Goal: Task Accomplishment & Management: Complete application form

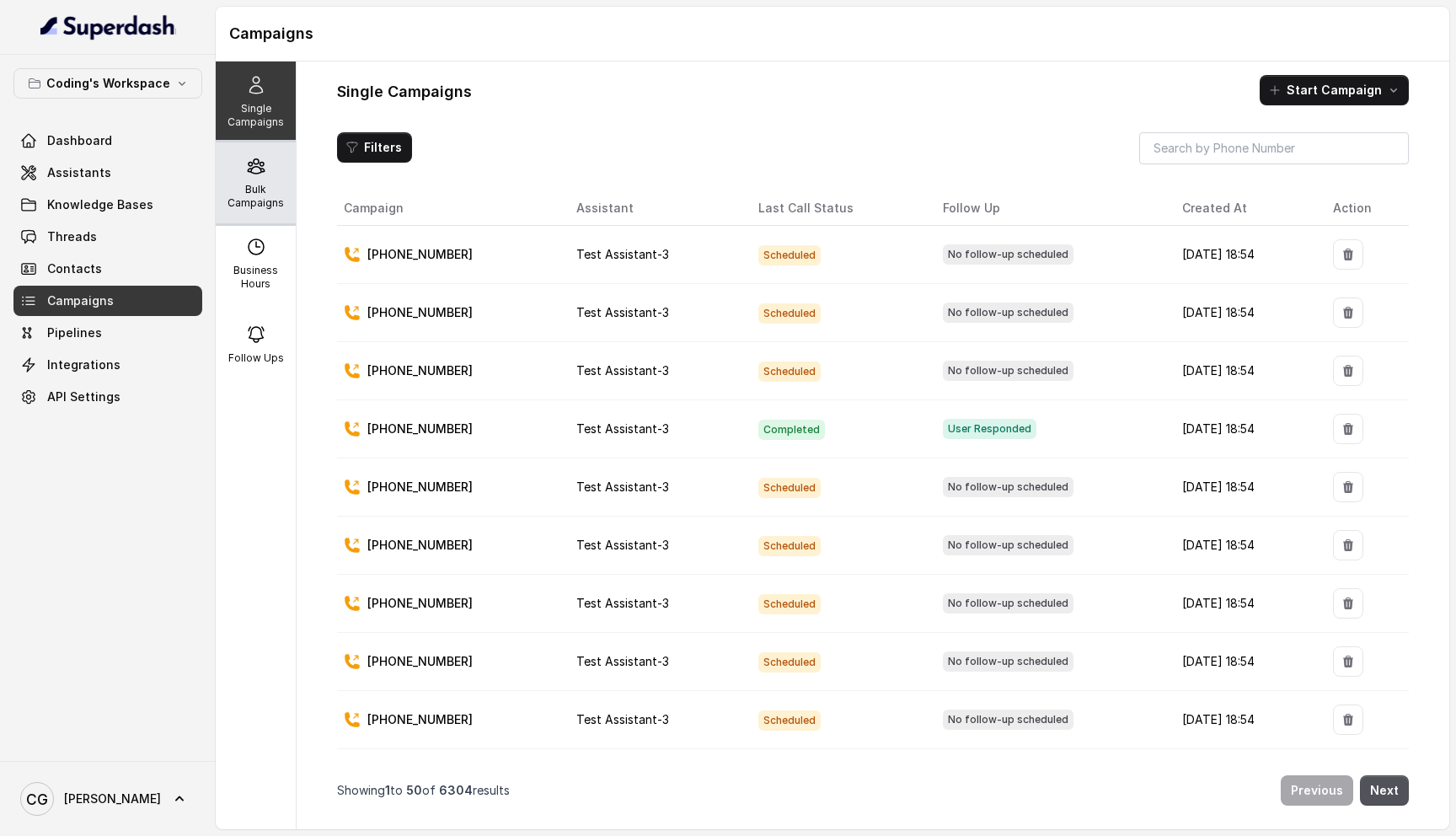
click at [254, 181] on div "Bulk Campaigns" at bounding box center [256, 182] width 80 height 81
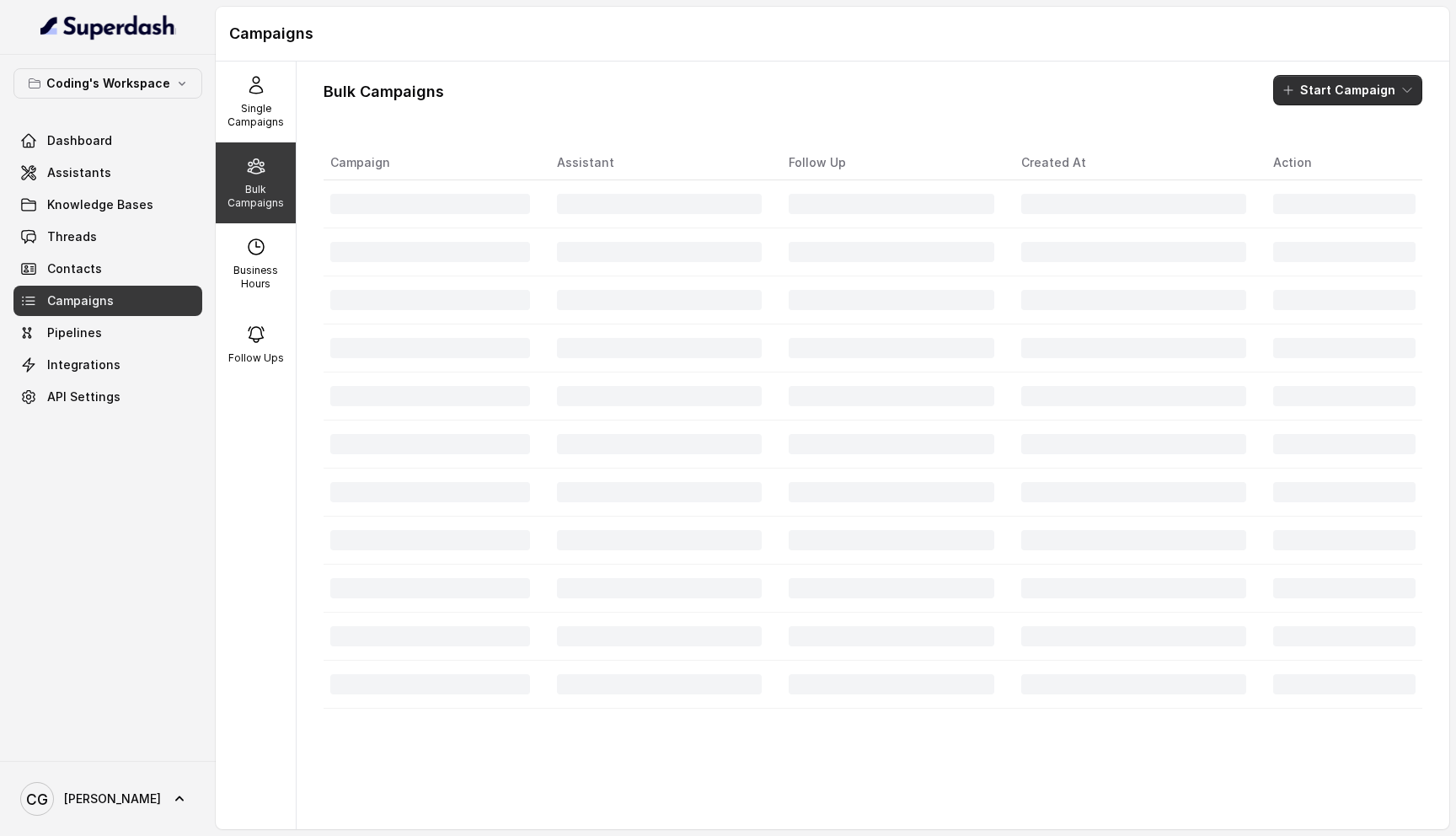
click at [1348, 93] on button "Start Campaign" at bounding box center [1348, 89] width 149 height 30
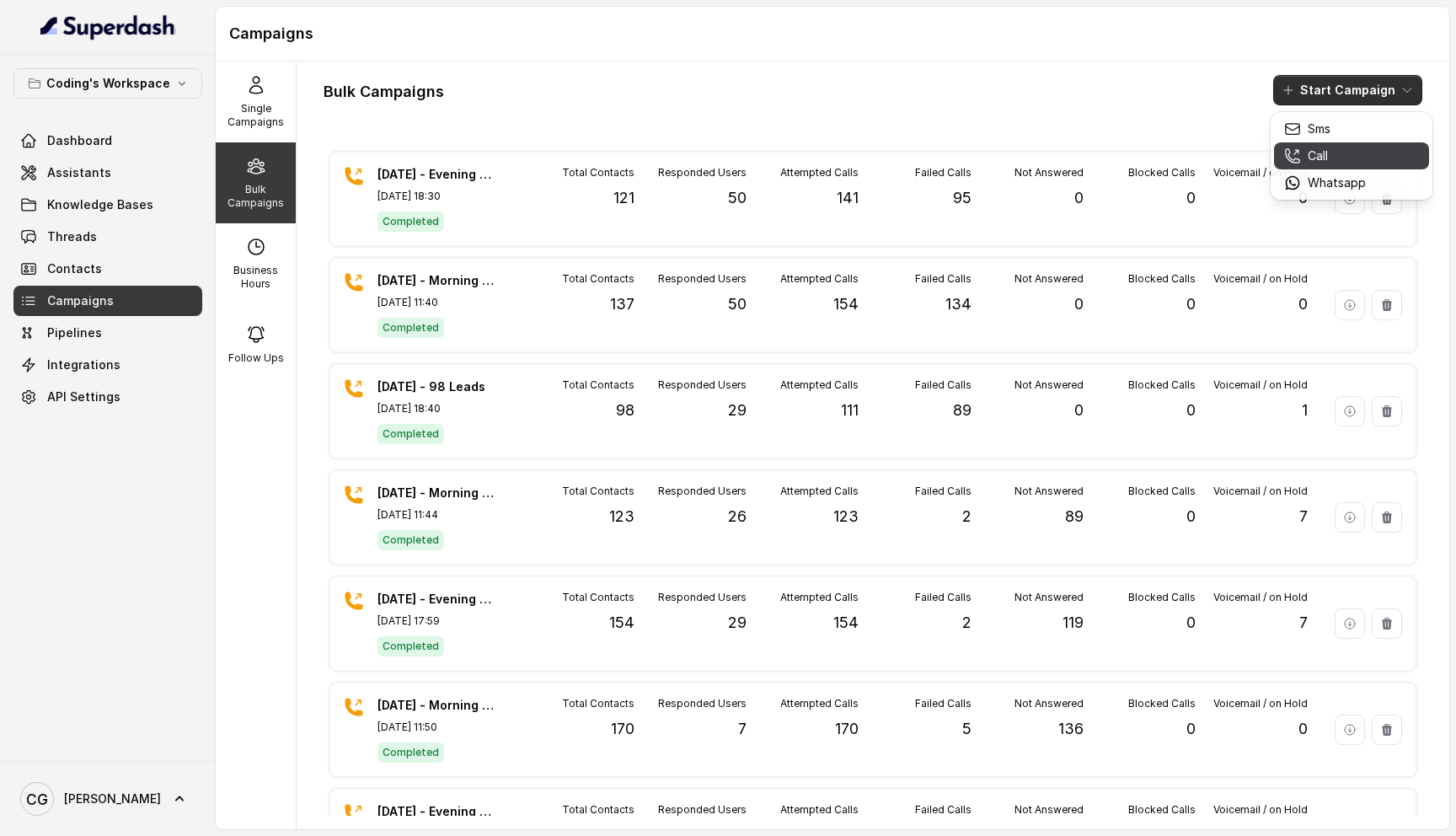
click at [1344, 161] on div "Call" at bounding box center [1325, 155] width 82 height 16
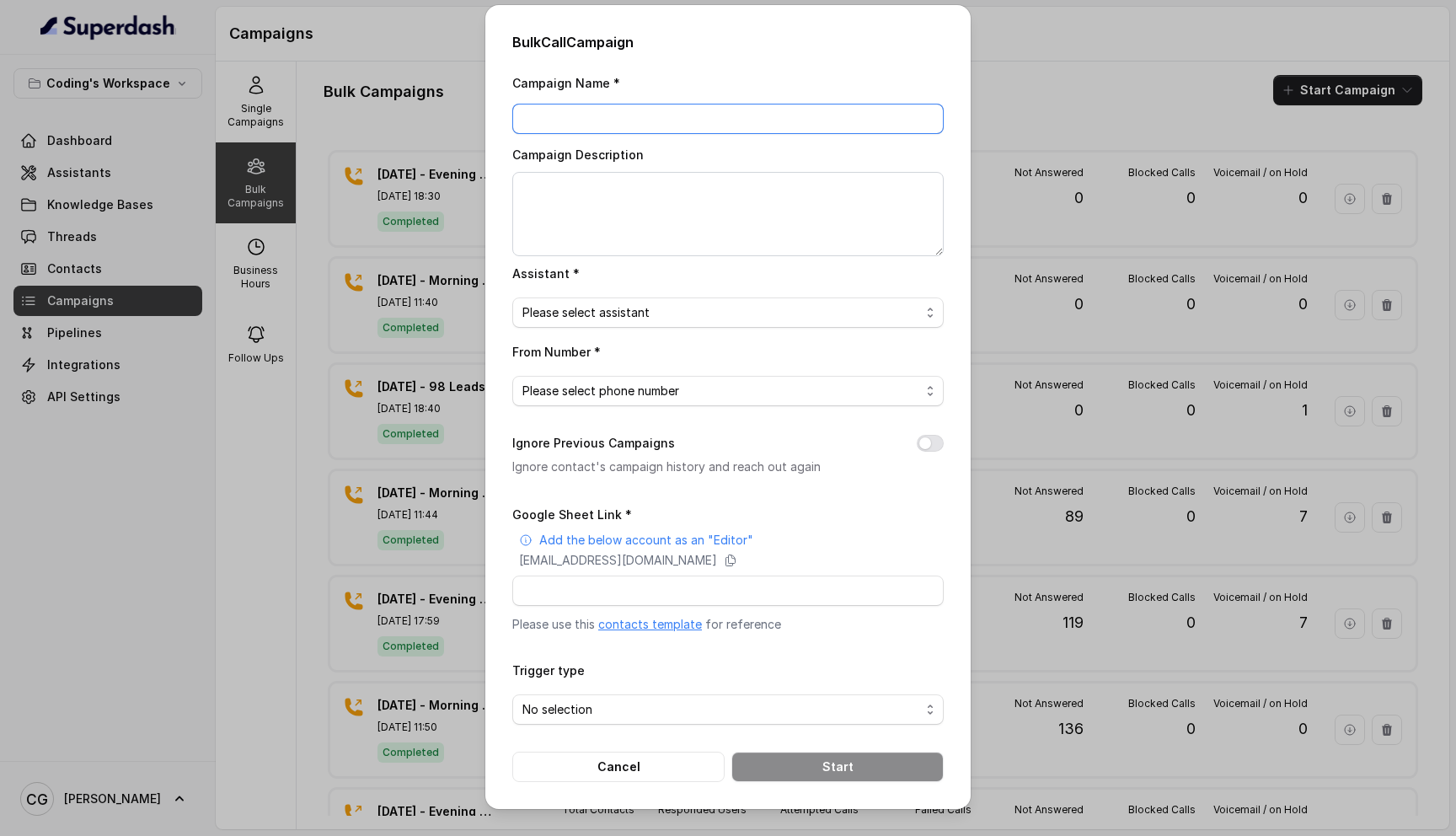
click at [698, 121] on input "Campaign Name *" at bounding box center [728, 118] width 432 height 30
type input "[DATE] - morning campaign - 182"
click at [708, 188] on textarea "Campaign Description" at bounding box center [728, 214] width 432 height 84
paste textarea "27th Sept - morning campaign - 182"
type textarea "27th Sept - morning campaign - 182"
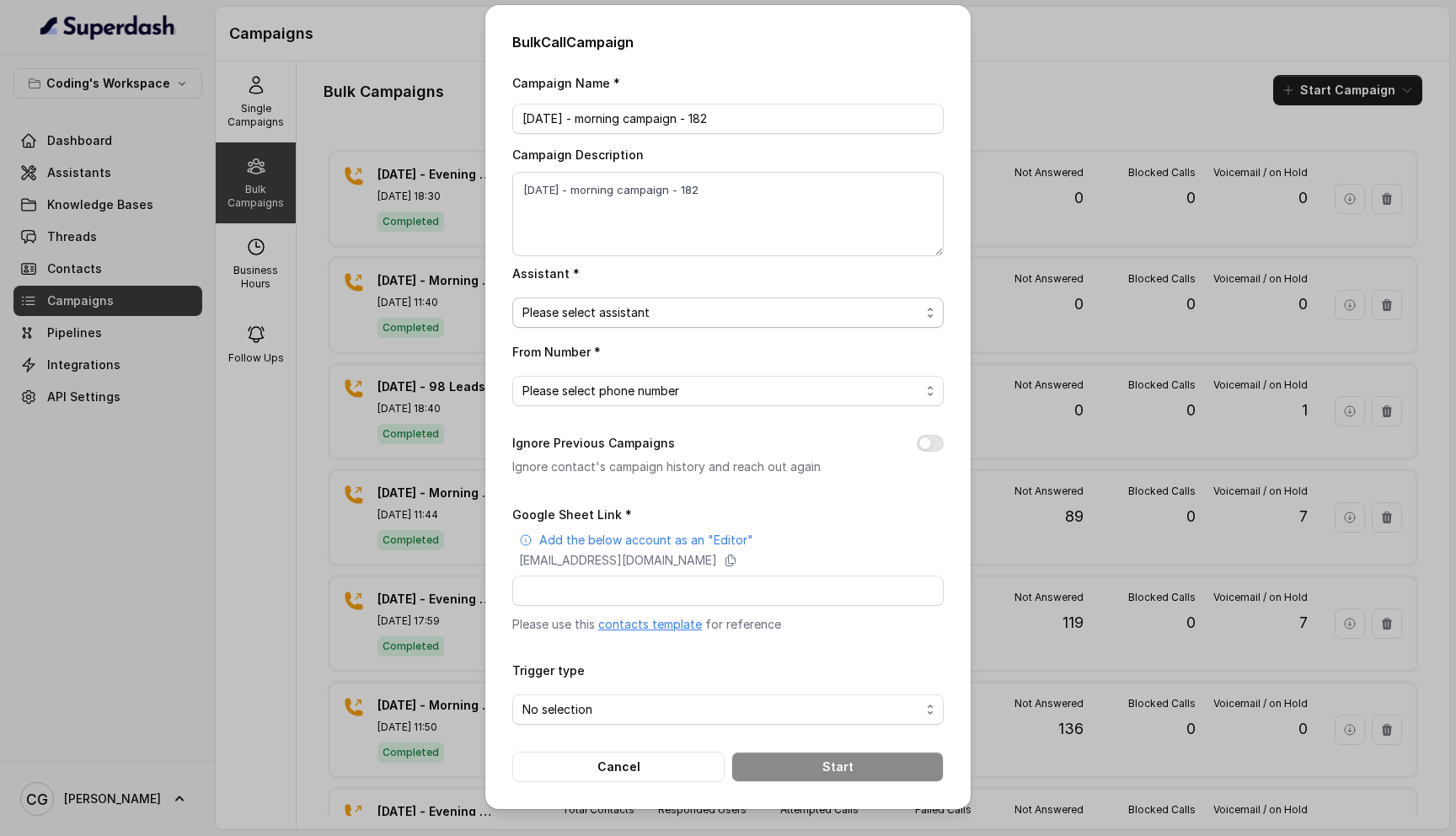
click at [695, 308] on span "Please select assistant" at bounding box center [721, 312] width 398 height 20
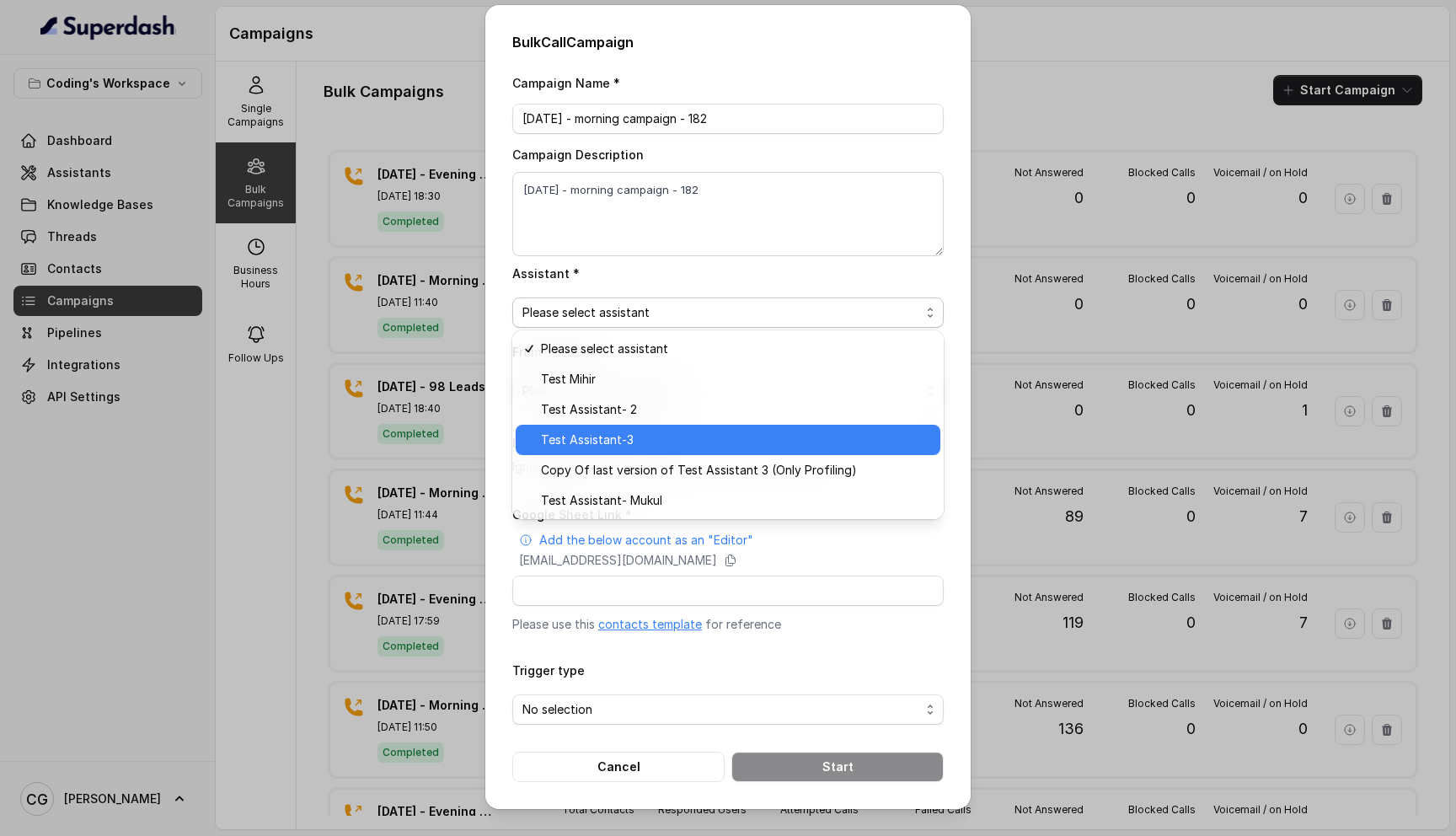
click at [677, 446] on span "Test Assistant-3" at bounding box center [735, 439] width 389 height 20
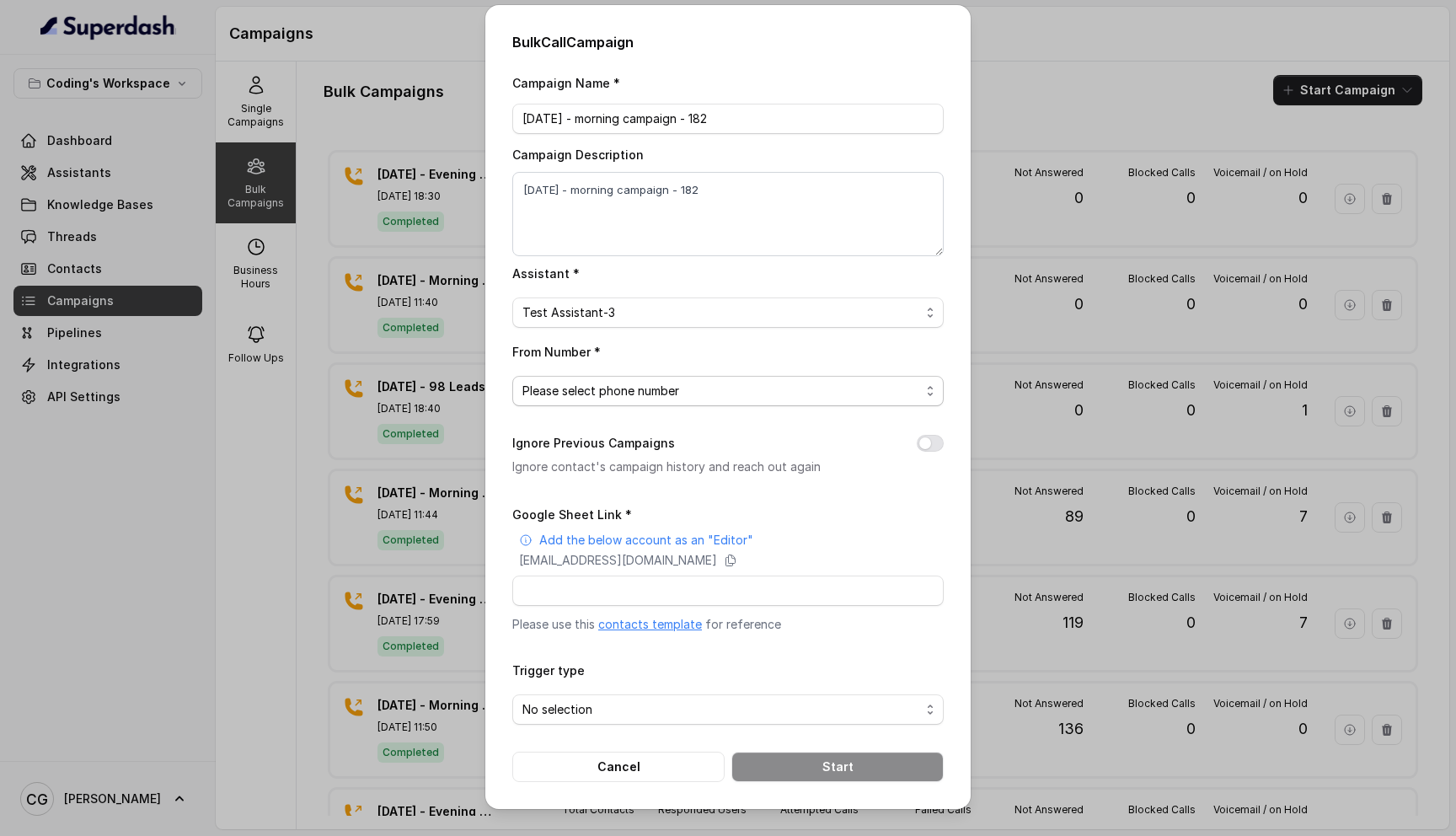
click at [656, 391] on span "Please select phone number" at bounding box center [721, 391] width 398 height 20
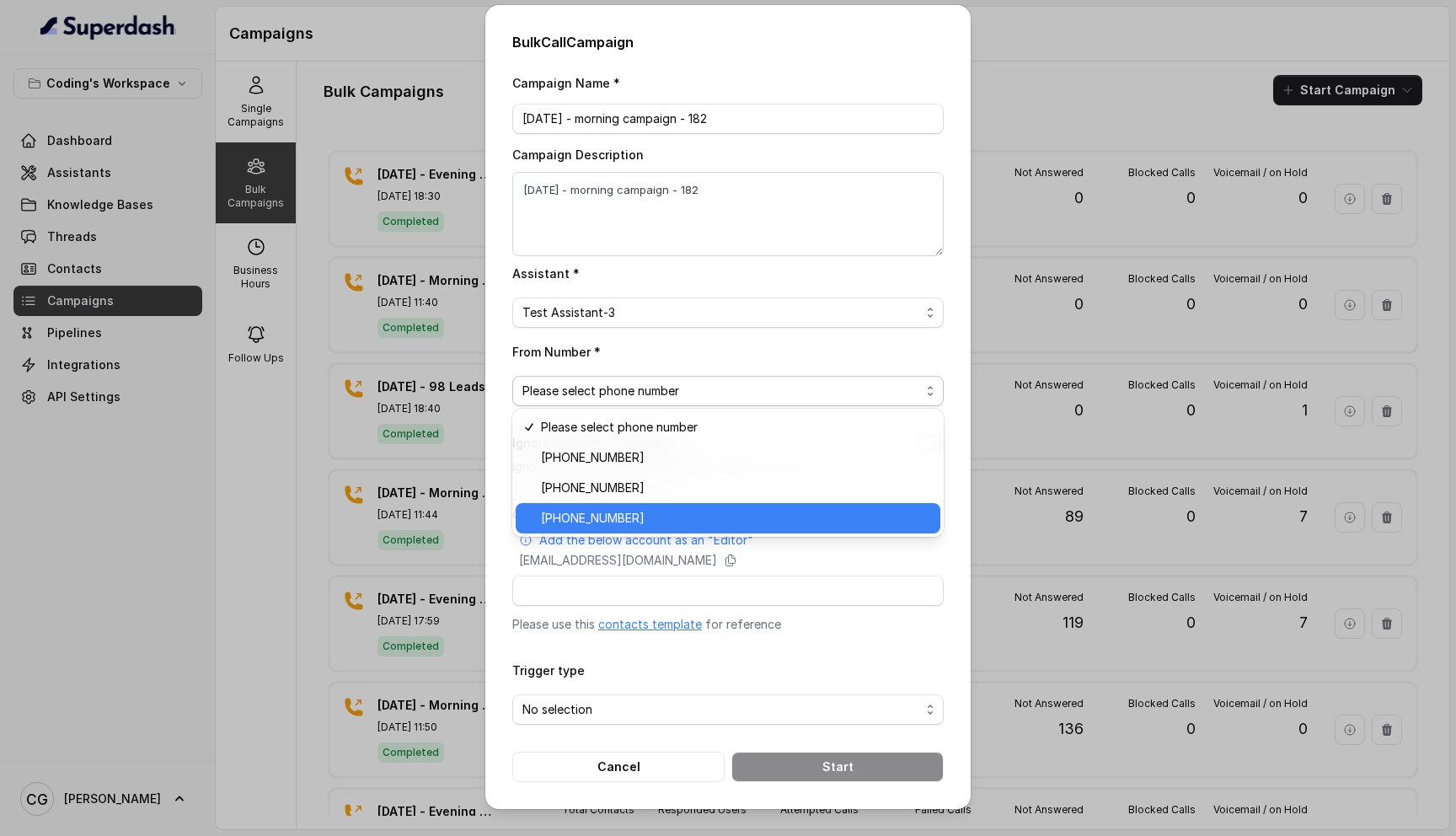
click at [663, 510] on span "+917969024123" at bounding box center [735, 517] width 389 height 20
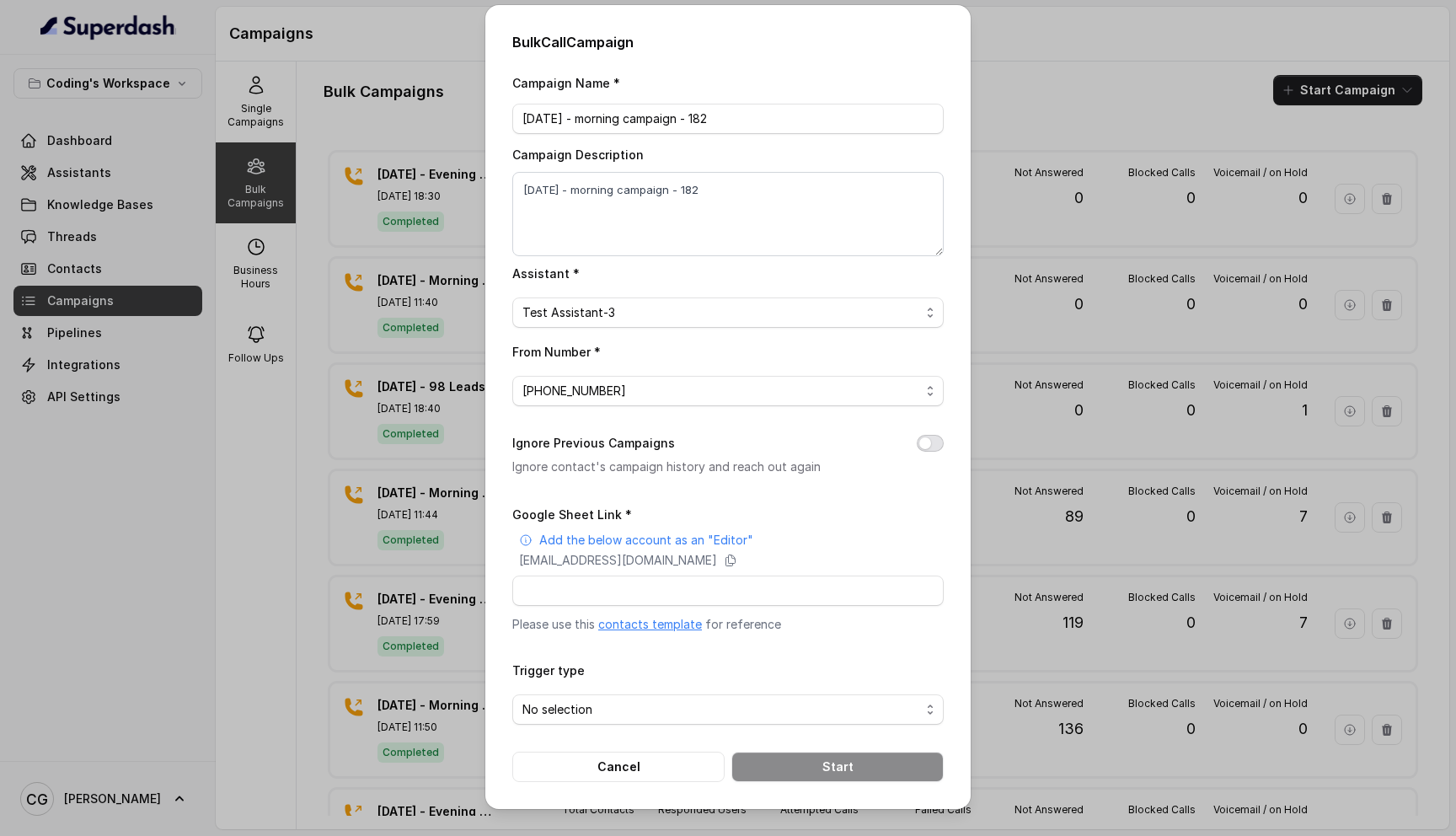
click at [927, 445] on button "Ignore Previous Campaigns" at bounding box center [930, 443] width 27 height 16
click at [587, 596] on input "Google Sheet Link *" at bounding box center [728, 590] width 432 height 30
paste input "https://docs.google.com/spreadsheets/d/1A2wboZQVYg-uMtBP2cpGqMON2KG2ZknB_TETAkn…"
type input "https://docs.google.com/spreadsheets/d/1A2wboZQVYg-uMtBP2cpGqMON2KG2ZknB_TETAkn…"
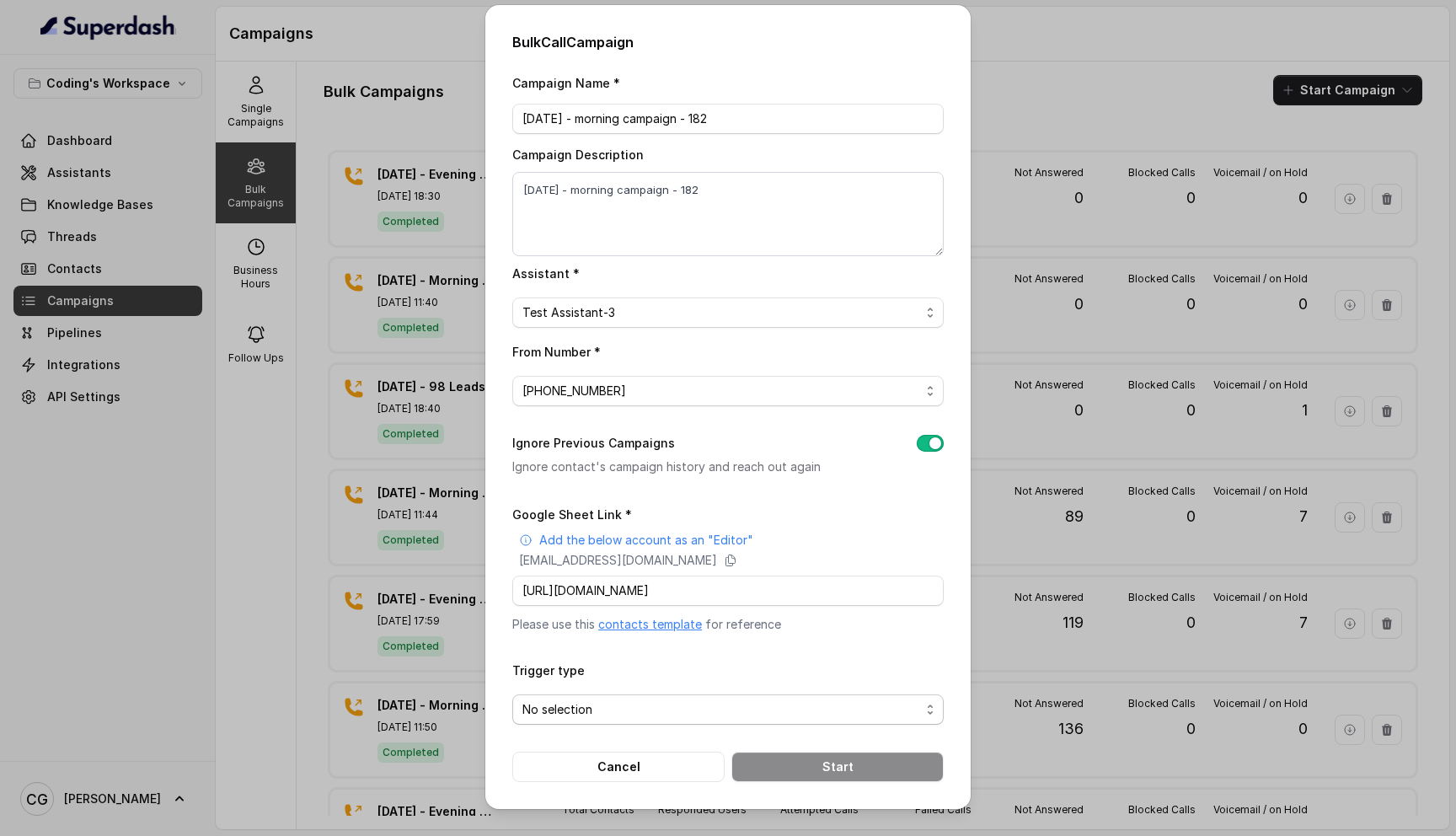
scroll to position [0, 0]
click at [636, 705] on span "No selection" at bounding box center [721, 709] width 398 height 20
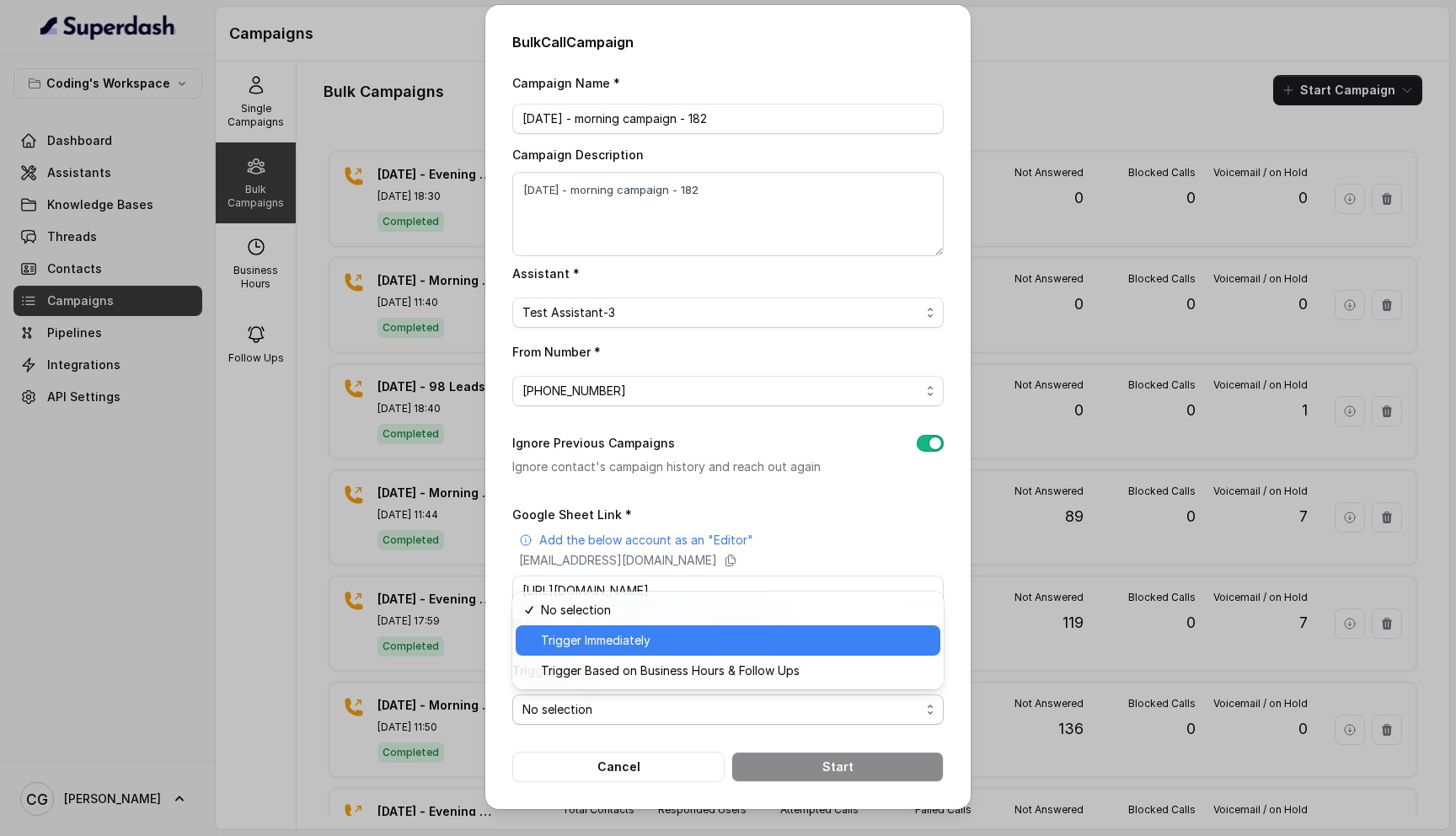
click at [673, 650] on div "Trigger Immediately" at bounding box center [728, 640] width 425 height 30
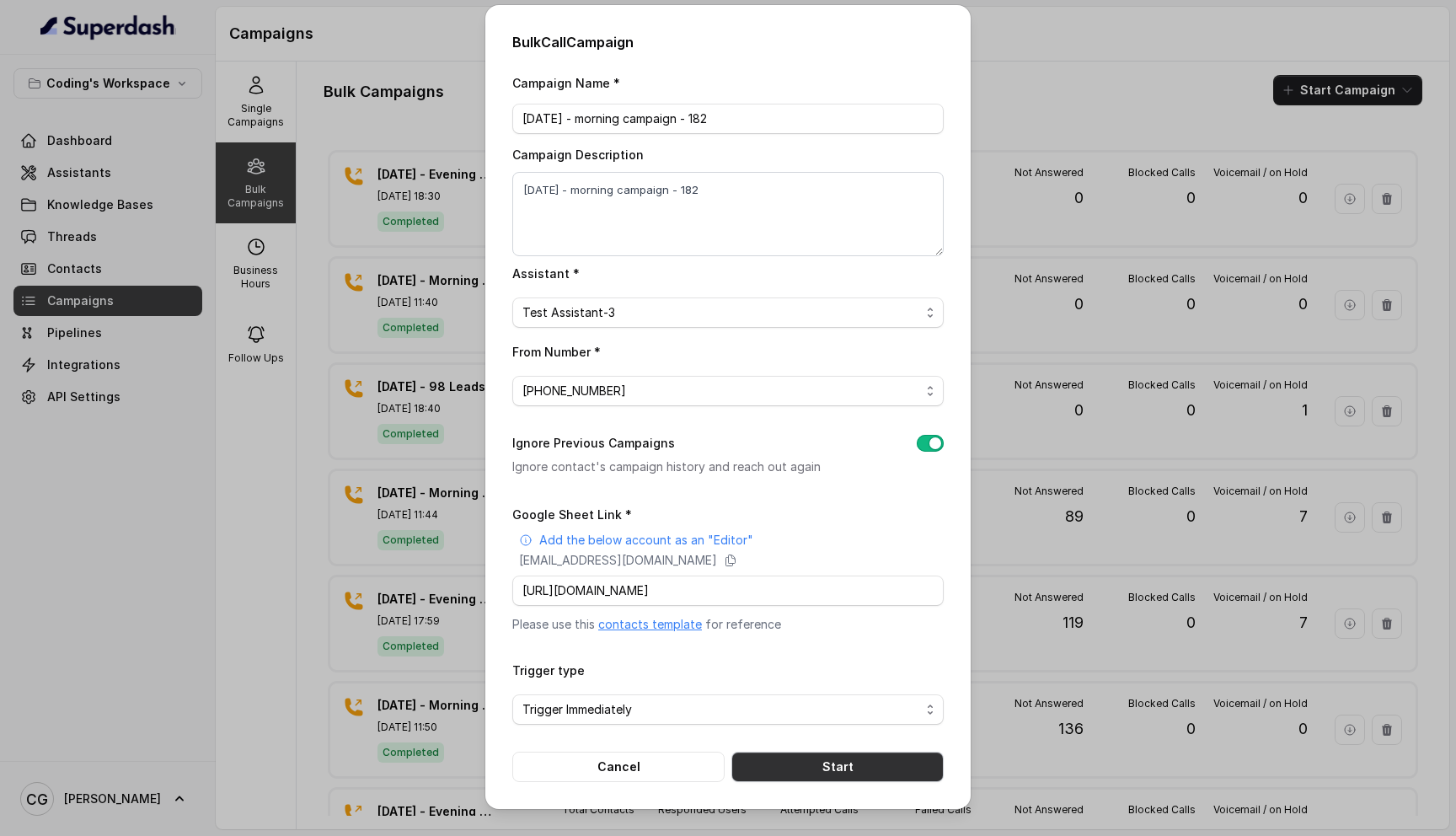
click at [825, 752] on button "Start" at bounding box center [838, 767] width 213 height 30
